Goal: Task Accomplishment & Management: Manage account settings

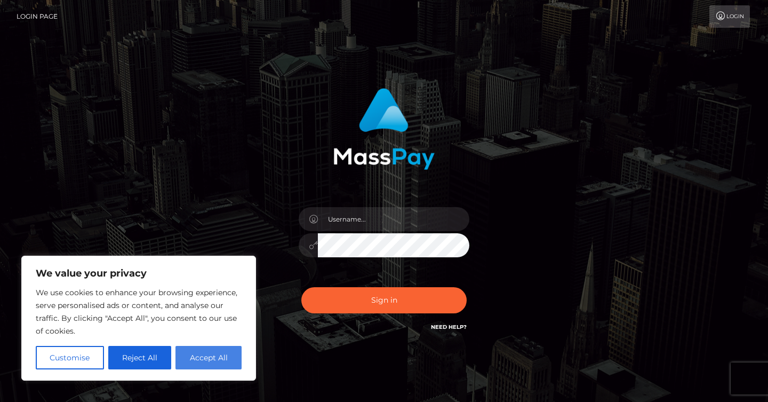
click at [221, 360] on button "Accept All" at bounding box center [208, 357] width 66 height 23
checkbox input "true"
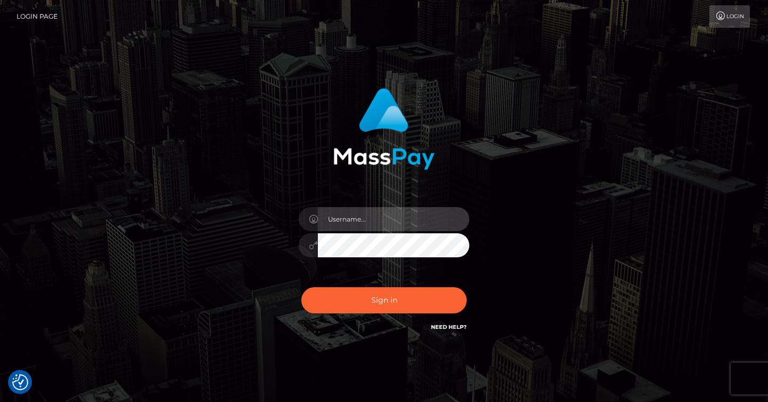
click at [387, 220] on input "text" at bounding box center [393, 219] width 151 height 24
type input "[EMAIL_ADDRESS][DOMAIN_NAME]"
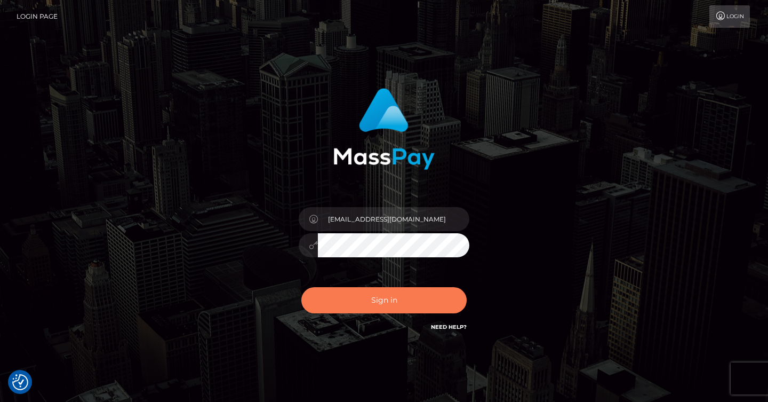
click at [389, 308] on button "Sign in" at bounding box center [383, 300] width 165 height 26
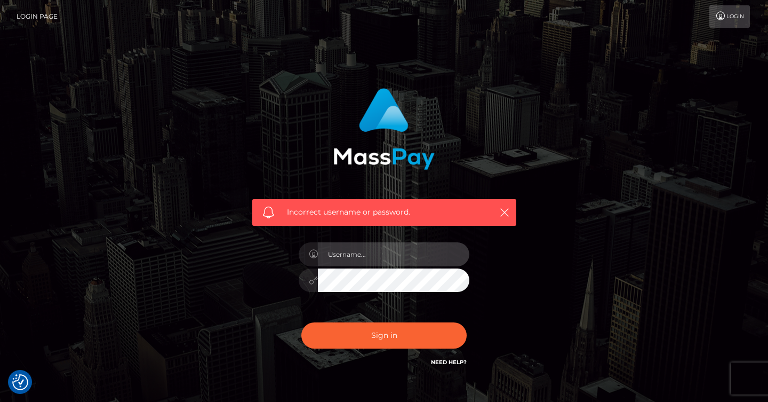
click at [372, 258] on input "text" at bounding box center [393, 254] width 151 height 24
type input "[EMAIL_ADDRESS][DOMAIN_NAME]"
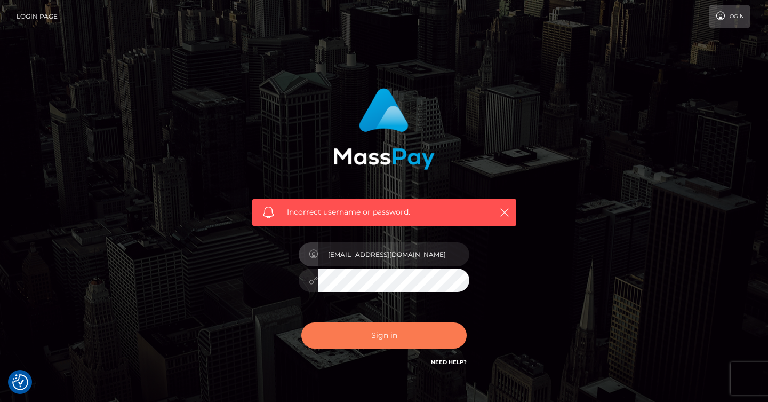
click at [364, 333] on button "Sign in" at bounding box center [383, 335] width 165 height 26
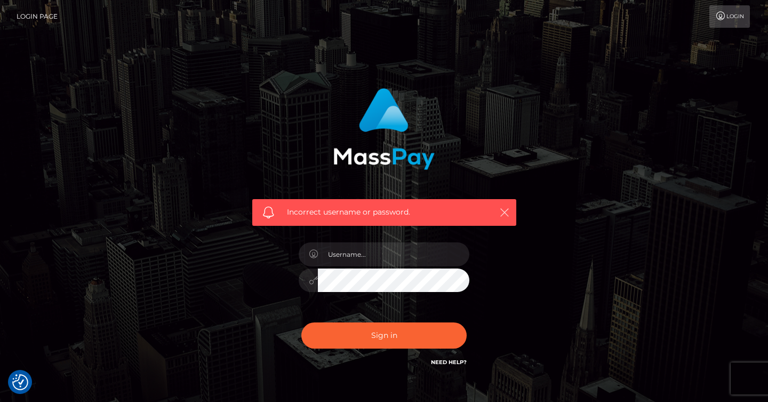
click at [503, 211] on icon "button" at bounding box center [504, 212] width 11 height 11
click at [457, 360] on link "Need Help?" at bounding box center [449, 361] width 36 height 7
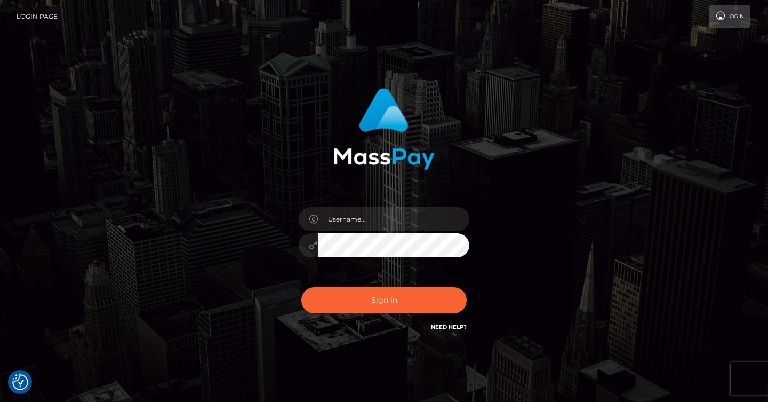
click at [732, 22] on link "Login" at bounding box center [729, 16] width 41 height 22
click at [50, 13] on link "Login Page" at bounding box center [37, 16] width 41 height 22
